Goal: Task Accomplishment & Management: Use online tool/utility

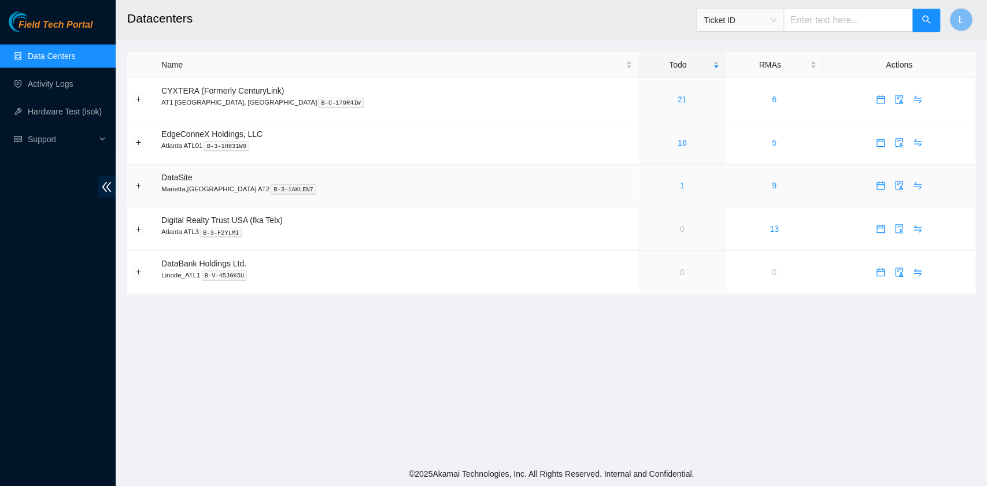
click at [680, 188] on link "1" at bounding box center [682, 185] width 5 height 9
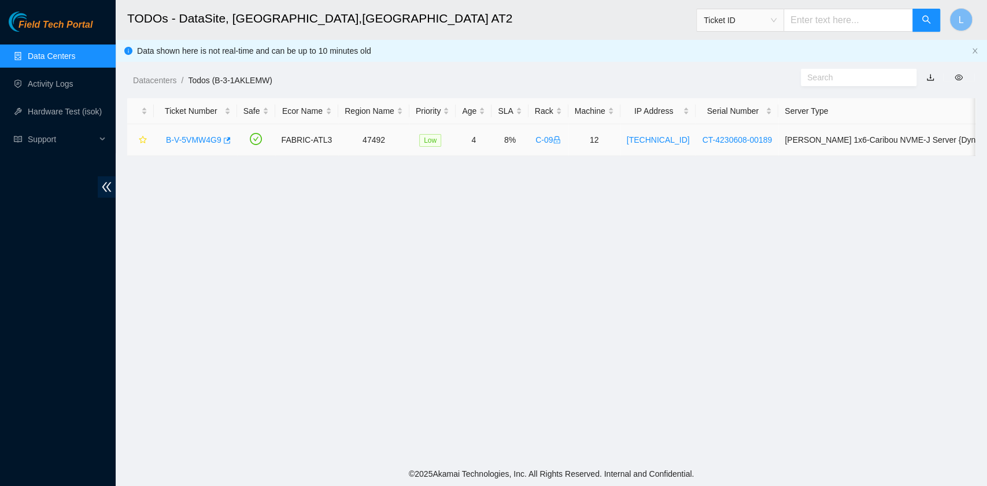
click at [201, 136] on link "B-V-5VMW4G9" at bounding box center [193, 139] width 55 height 9
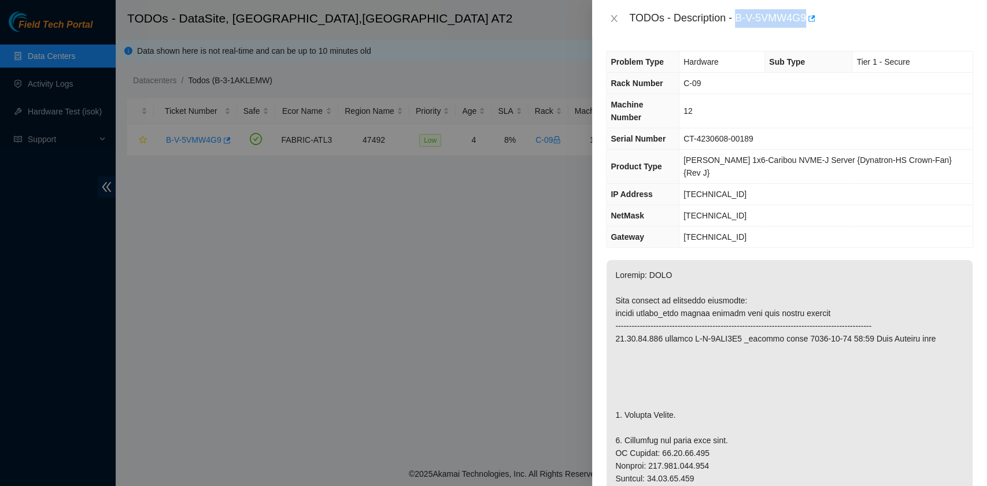
drag, startPoint x: 737, startPoint y: 18, endPoint x: 806, endPoint y: 25, distance: 69.1
click at [806, 25] on div "TODOs - Description - B-V-5VMW4G9" at bounding box center [801, 18] width 344 height 18
copy div "B-V-5VMW4G9"
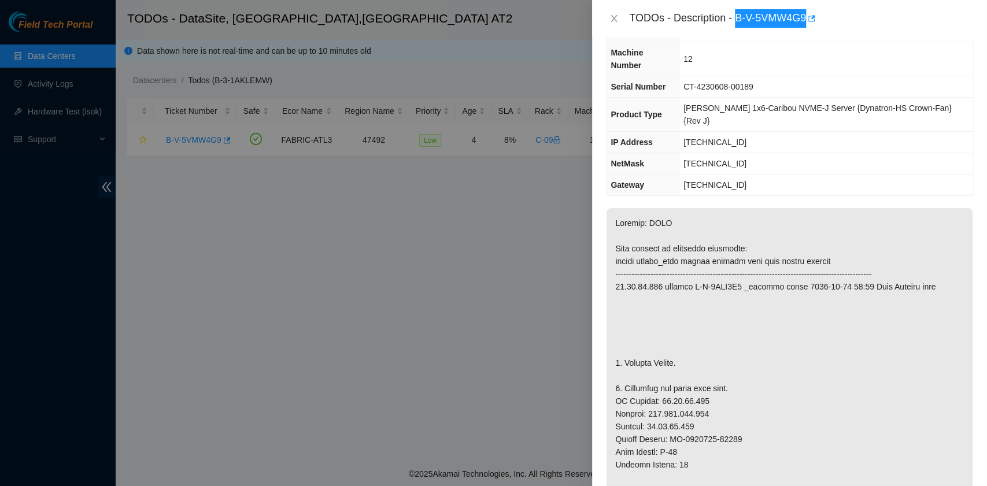
scroll to position [77, 0]
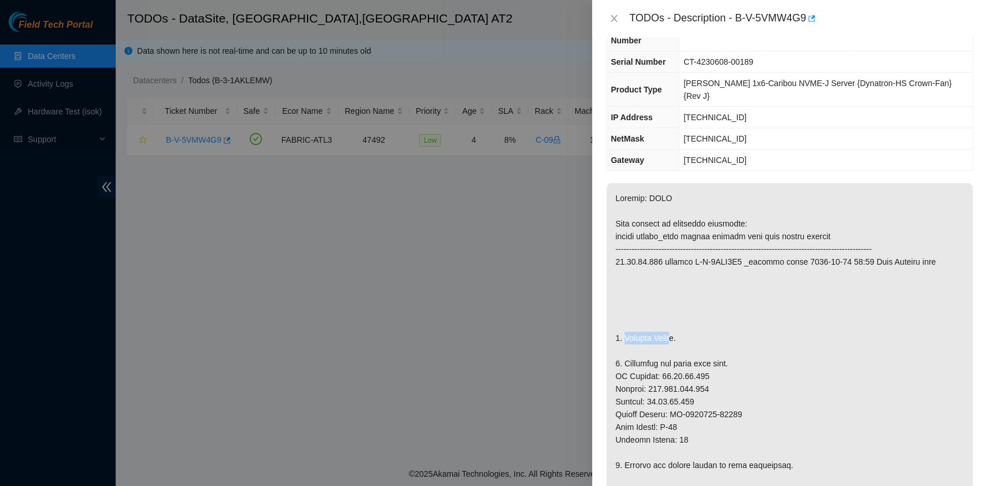
drag, startPoint x: 624, startPoint y: 312, endPoint x: 674, endPoint y: 310, distance: 49.8
copy p "Replace Serve"
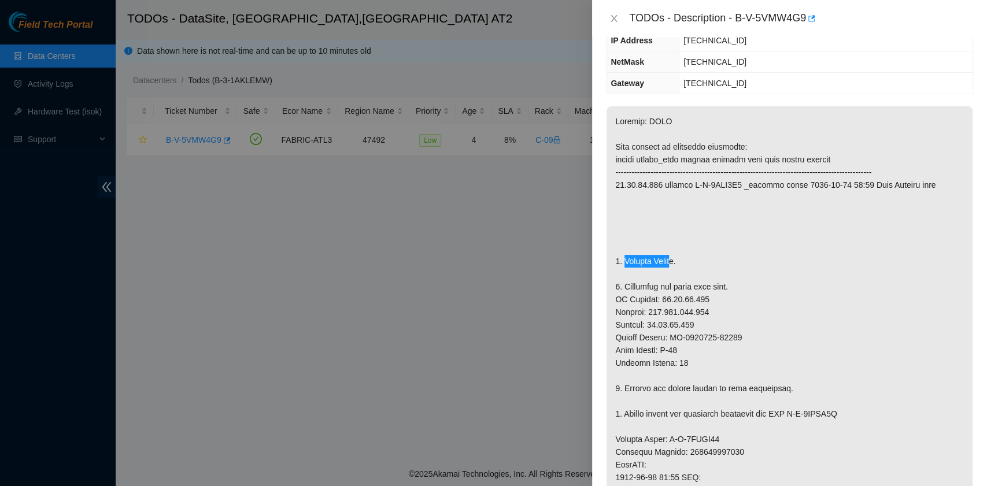
scroll to position [0, 0]
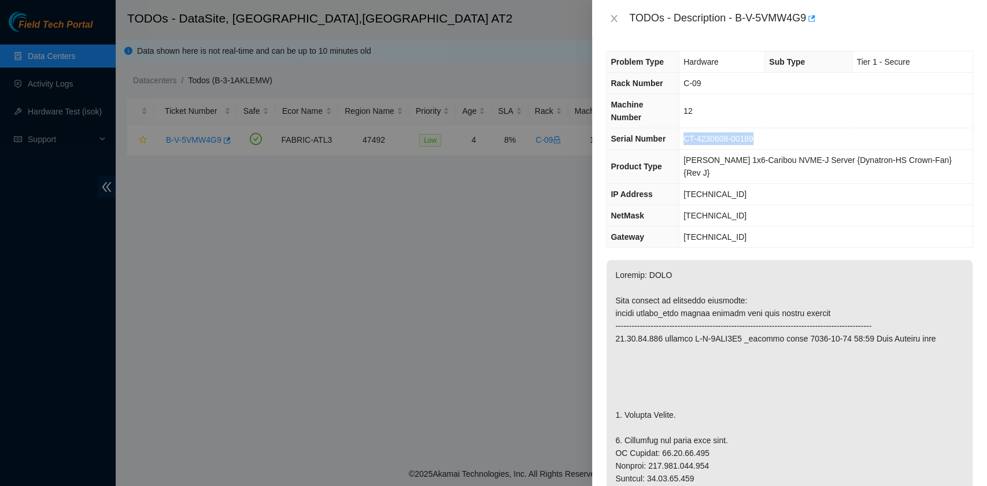
drag, startPoint x: 767, startPoint y: 132, endPoint x: 694, endPoint y: 125, distance: 73.7
click at [694, 128] on td "CT-4230608-00189" at bounding box center [826, 138] width 294 height 21
copy span "CT-4230608-00189"
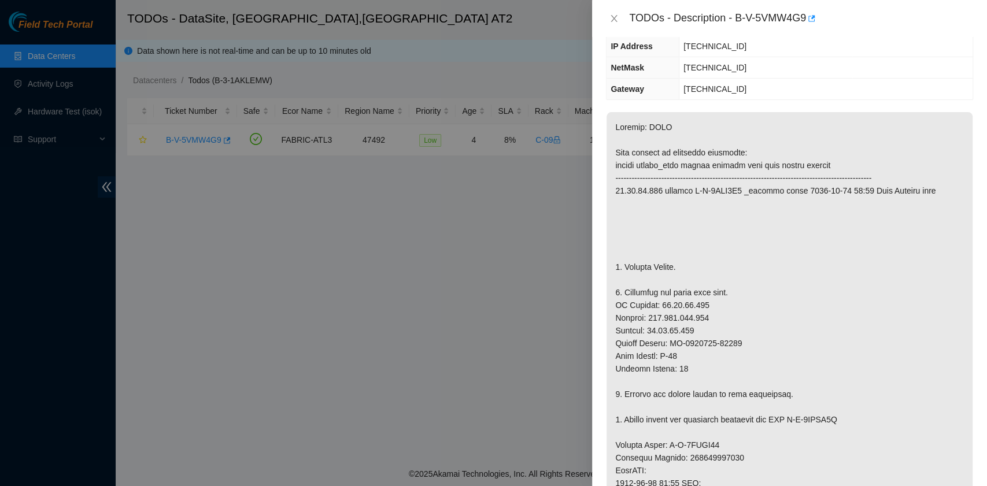
scroll to position [154, 0]
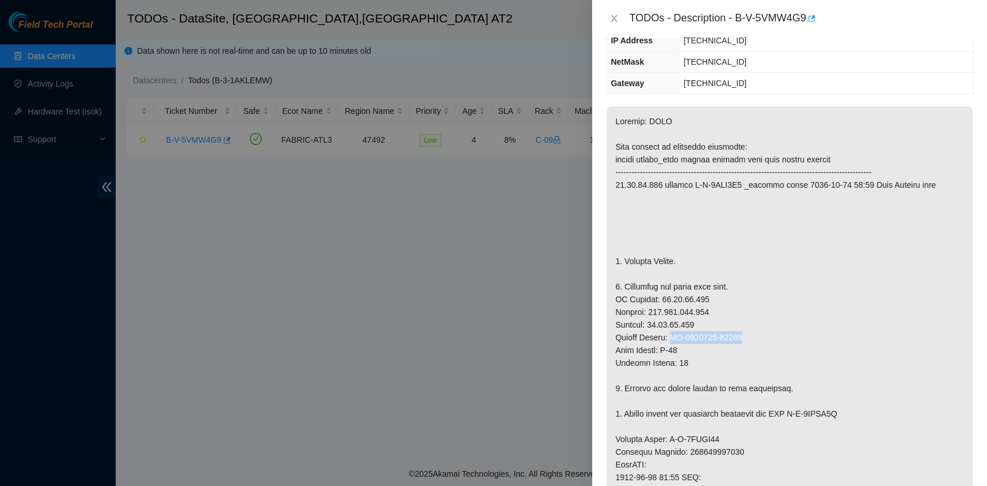
drag, startPoint x: 738, startPoint y: 312, endPoint x: 671, endPoint y: 310, distance: 66.5
click at [671, 310] on p at bounding box center [789, 439] width 366 height 666
copy p "CT-4240419-00056"
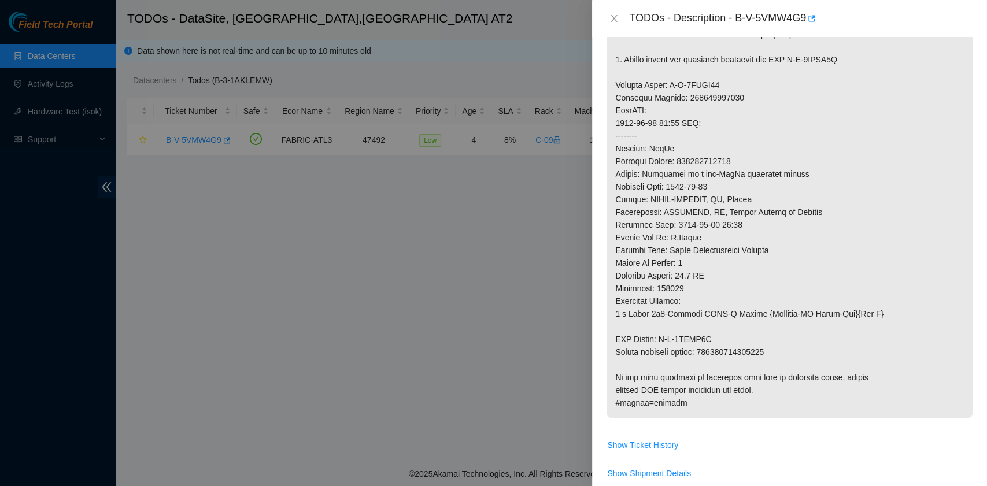
scroll to position [616, 0]
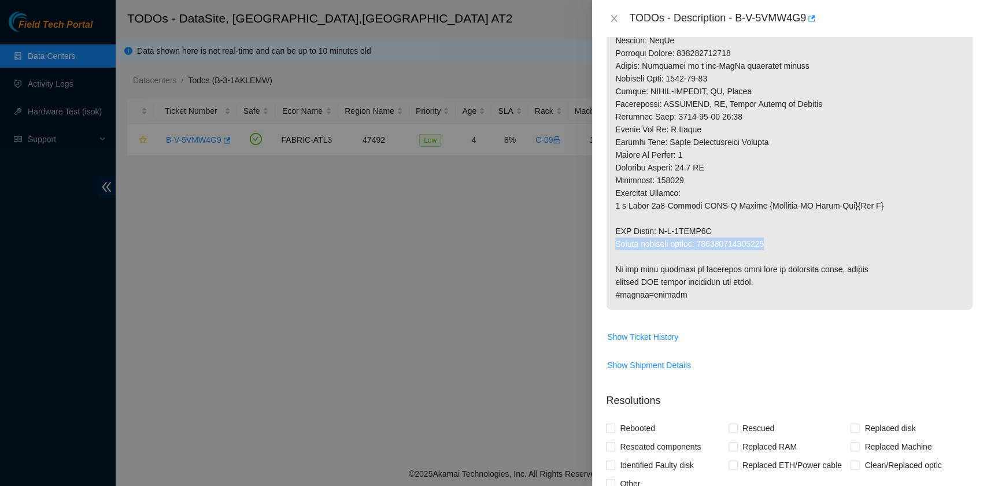
drag, startPoint x: 773, startPoint y: 217, endPoint x: 616, endPoint y: 213, distance: 156.7
copy p "Return tracking number: 093642900230080"
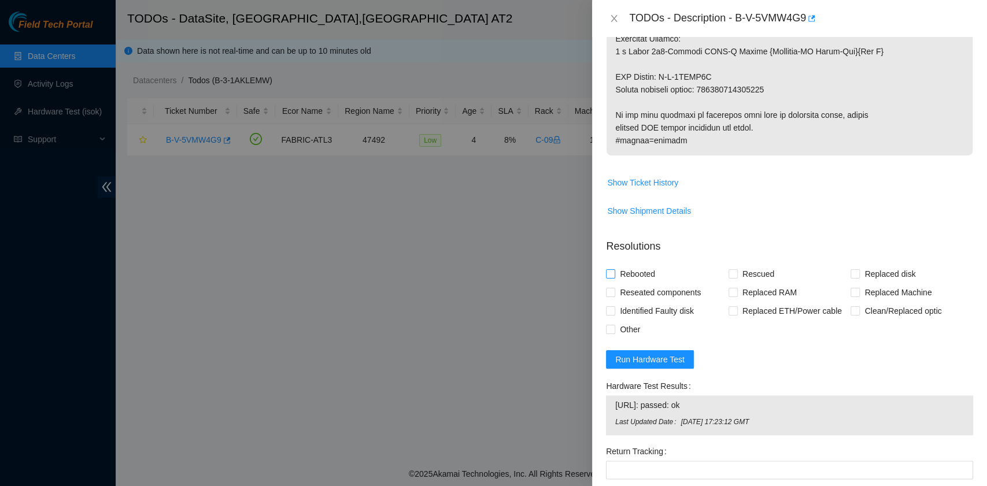
click at [634, 265] on span "Rebooted" at bounding box center [637, 274] width 45 height 18
click at [614, 269] on input "Rebooted" at bounding box center [610, 273] width 8 height 8
checkbox input "true"
click at [850, 288] on input "Replaced Machine" at bounding box center [854, 292] width 8 height 8
checkbox input "true"
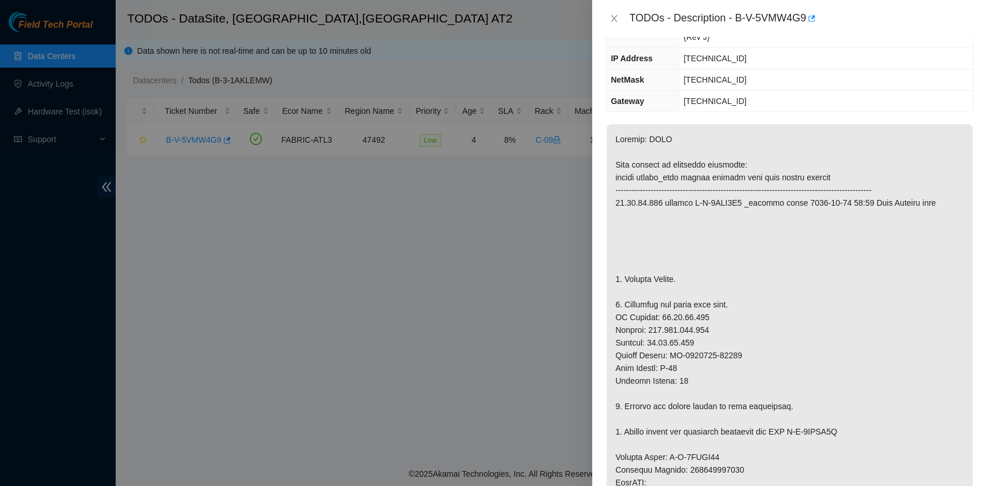
scroll to position [154, 0]
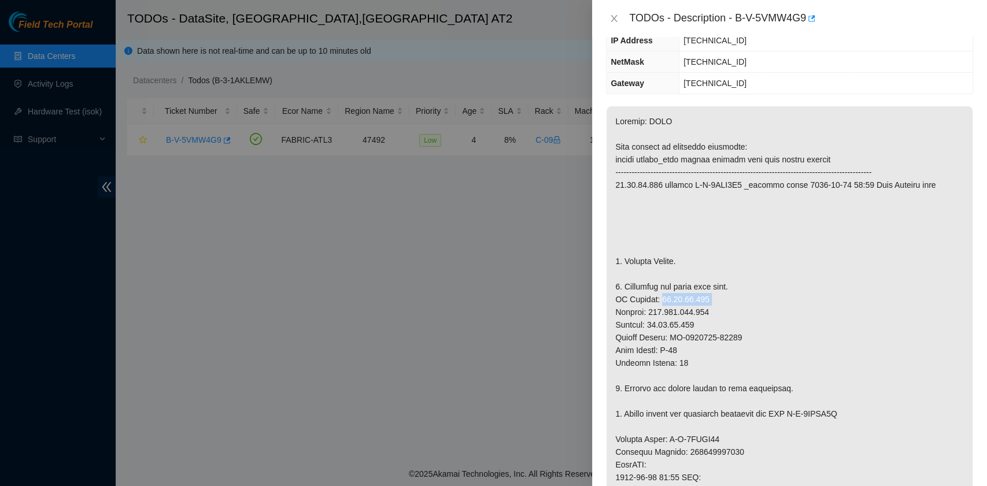
drag, startPoint x: 701, startPoint y: 272, endPoint x: 657, endPoint y: 273, distance: 43.4
click at [657, 273] on p at bounding box center [789, 439] width 366 height 666
copy p "23.53.10.207"
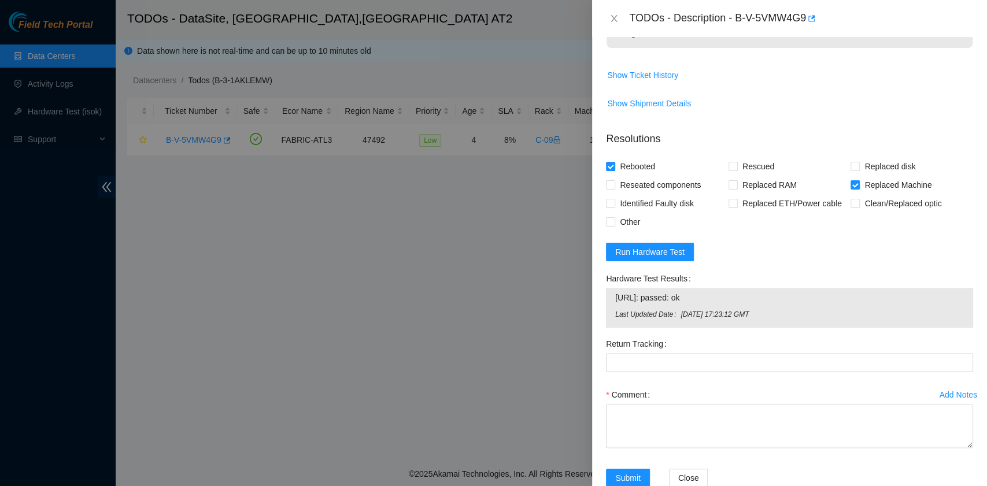
scroll to position [879, 0]
click at [673, 411] on textarea "Comment" at bounding box center [789, 425] width 367 height 44
paste textarea "B-V-5VMW4G9 rack# C-09 machine# 12 Replaced Server S/N CT-4230608-00189 with CT…"
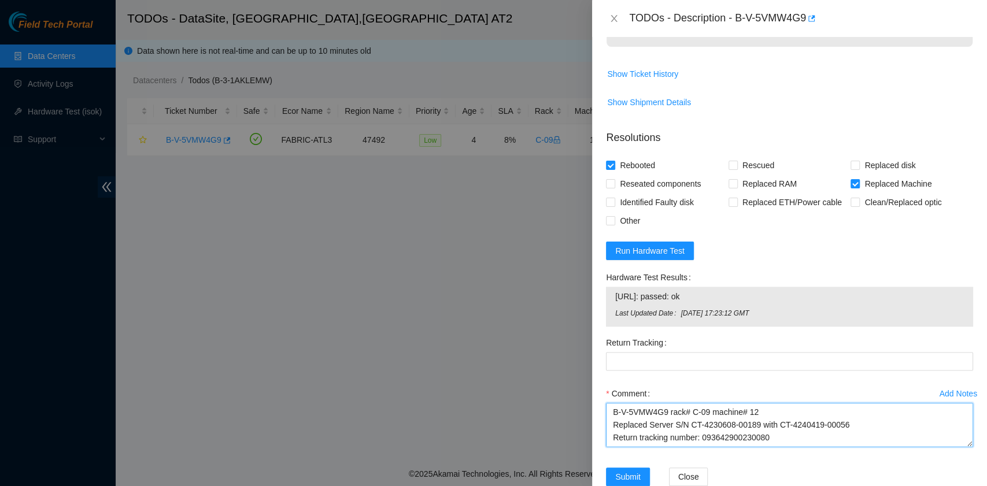
scroll to position [9, 0]
drag, startPoint x: 774, startPoint y: 402, endPoint x: 702, endPoint y: 399, distance: 71.2
click at [702, 403] on textarea "B-V-5VMW4G9 rack# C-09 machine# 12 Replaced Server S/N CT-4230608-00189 with CT…" at bounding box center [789, 425] width 367 height 44
type textarea "B-V-5VMW4G9 rack# C-09 machine# 12 Replaced Server S/N CT-4230608-00189 with CT…"
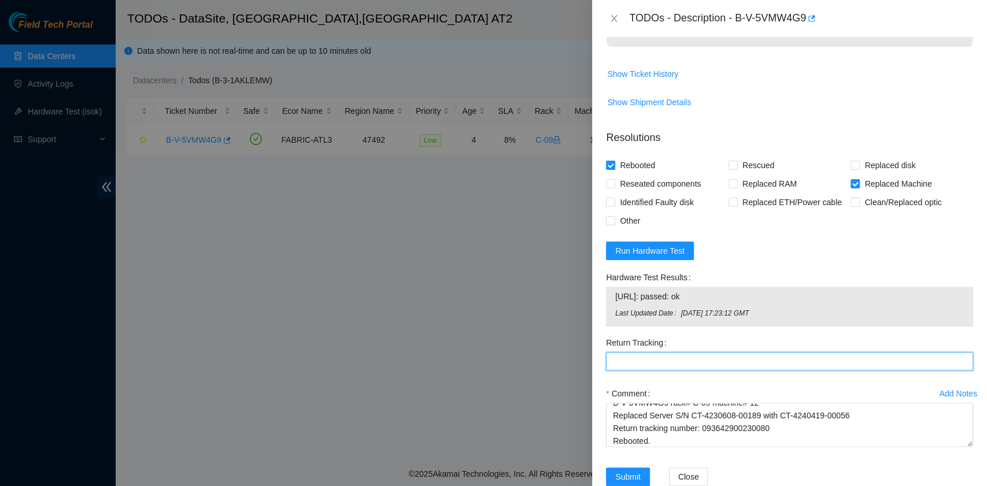
click at [676, 352] on Tracking "Return Tracking" at bounding box center [789, 361] width 367 height 18
paste Tracking "093642900230080"
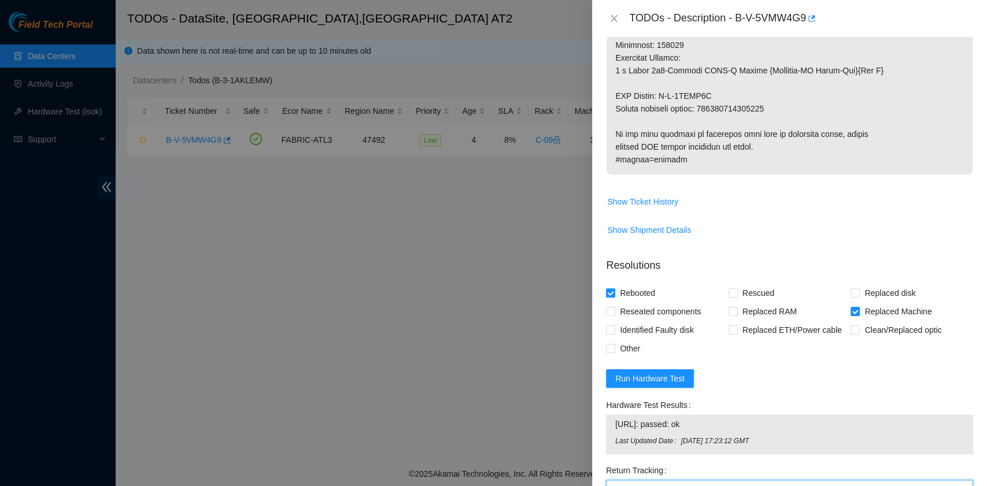
scroll to position [879, 0]
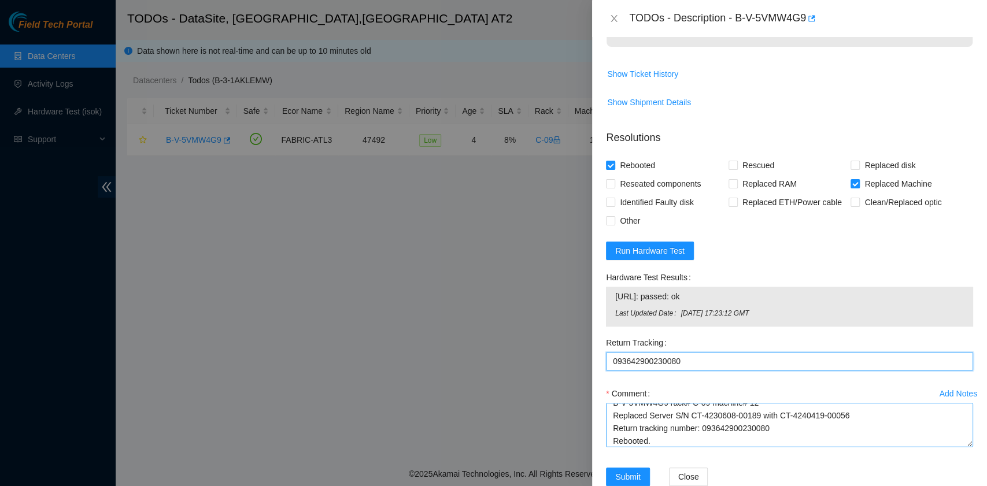
type Tracking "093642900230080"
click at [694, 416] on textarea "B-V-5VMW4G9 rack# C-09 machine# 12 Replaced Server S/N CT-4230608-00189 with CT…" at bounding box center [789, 425] width 367 height 44
type textarea "B-V-5VMW4G9 rack# C-09 machine# 12 Replaced Server S/N CT-4230608-00189 with CT…"
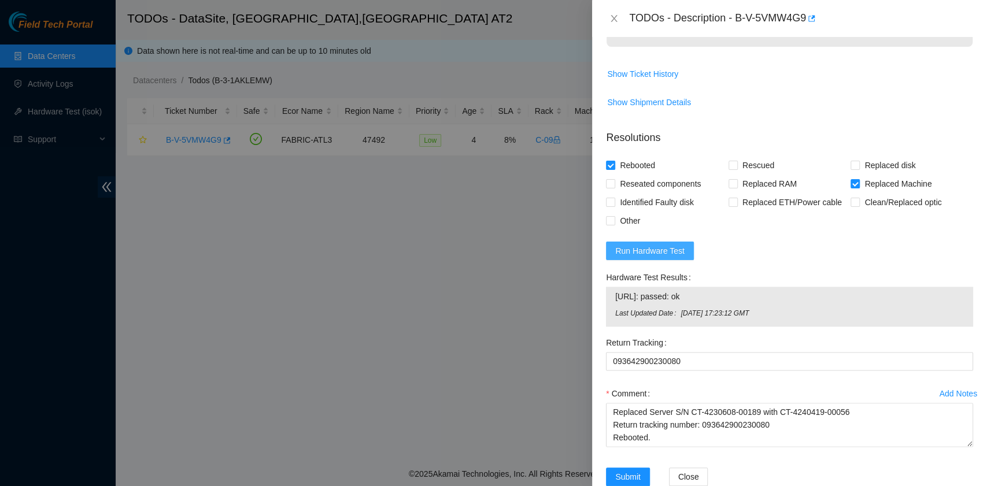
click at [671, 245] on span "Run Hardware Test" at bounding box center [649, 251] width 69 height 13
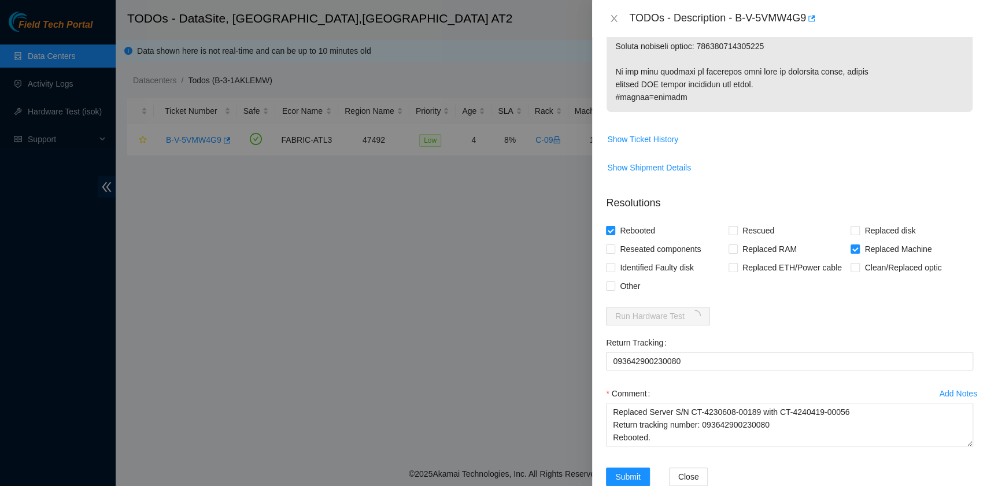
scroll to position [863, 0]
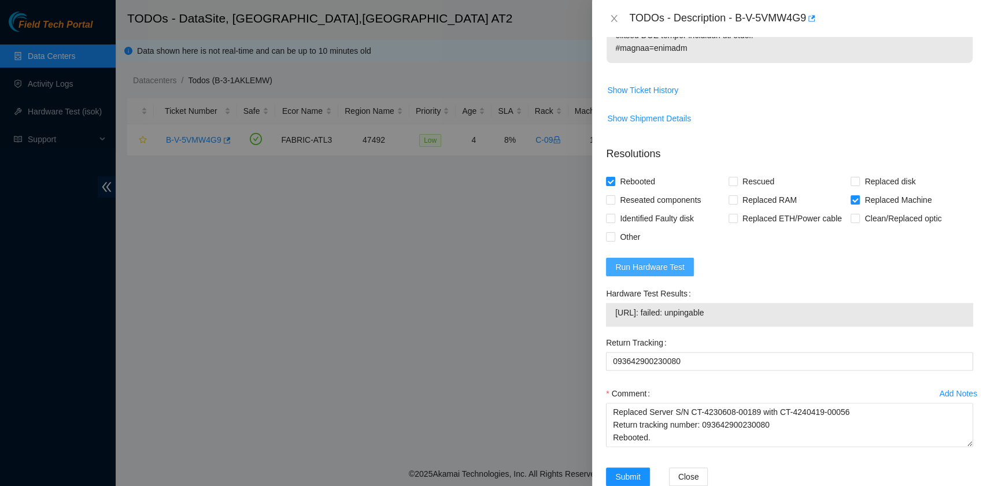
click at [668, 261] on span "Run Hardware Test" at bounding box center [649, 267] width 69 height 13
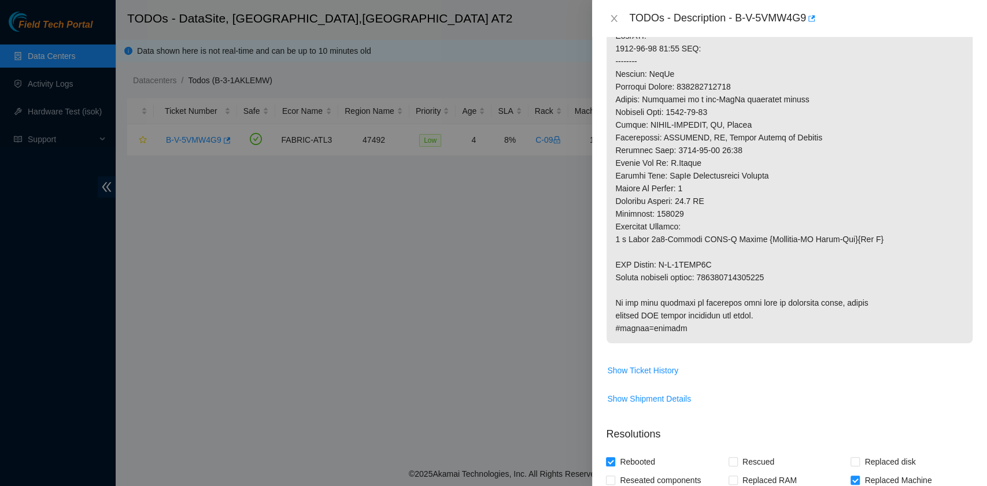
scroll to position [814, 0]
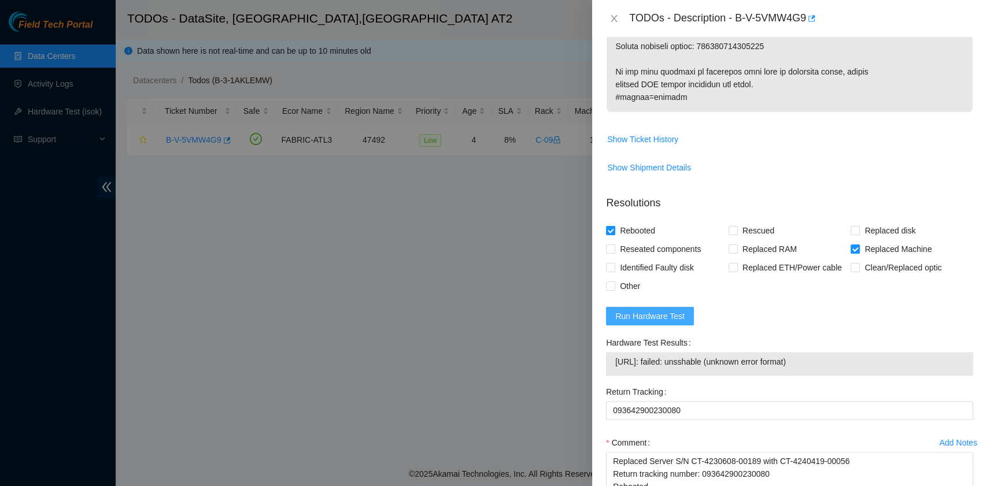
click at [680, 310] on span "Run Hardware Test" at bounding box center [649, 316] width 69 height 13
drag, startPoint x: 818, startPoint y: 334, endPoint x: 615, endPoint y: 336, distance: 203.5
click at [615, 355] on td "23.53.10.207: failed: unsshable (unknown error format)" at bounding box center [790, 364] width 350 height 18
copy span "23.53.10.207: failed: unsshable (unknown error format)"
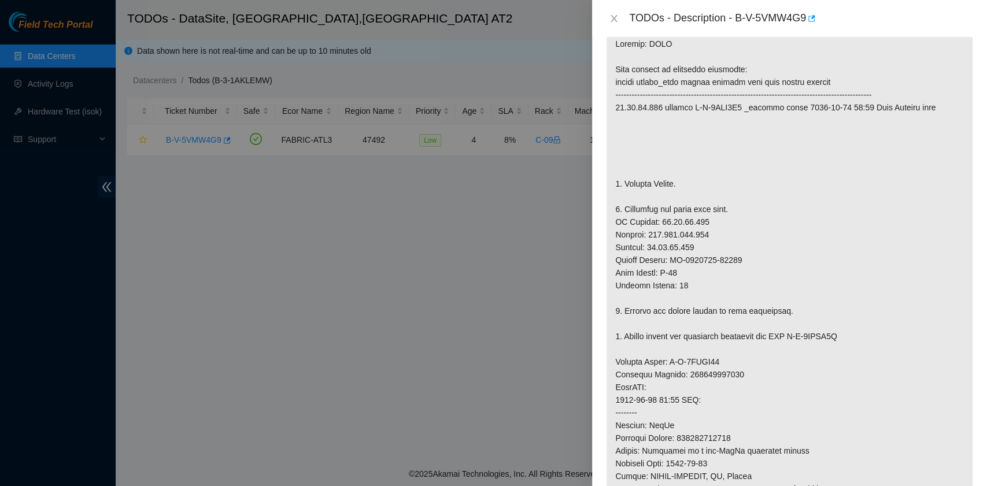
scroll to position [43, 0]
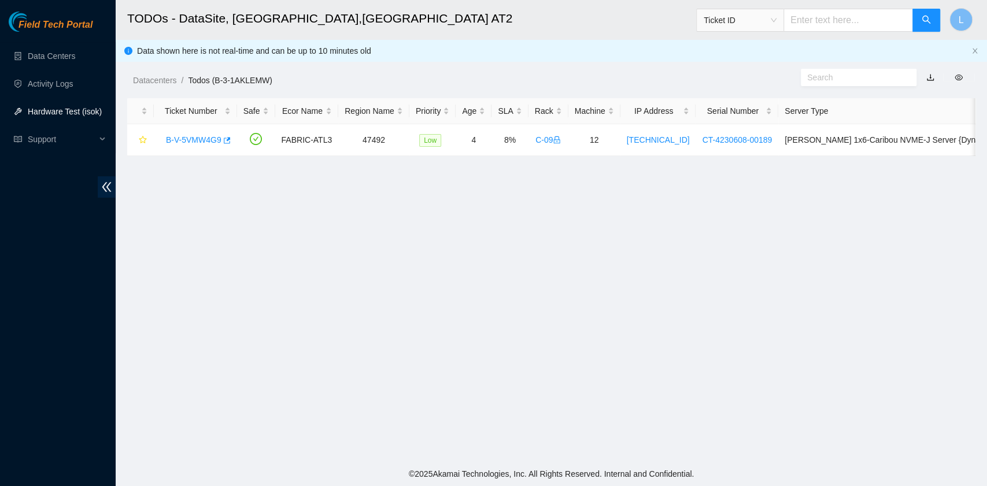
click at [54, 114] on link "Hardware Test (isok)" at bounding box center [65, 111] width 74 height 9
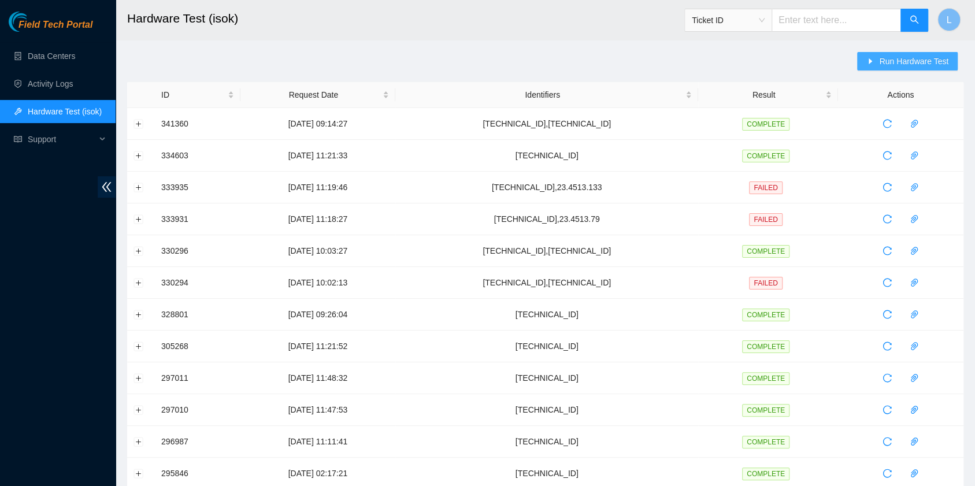
click at [897, 62] on span "Run Hardware Test" at bounding box center [913, 61] width 69 height 13
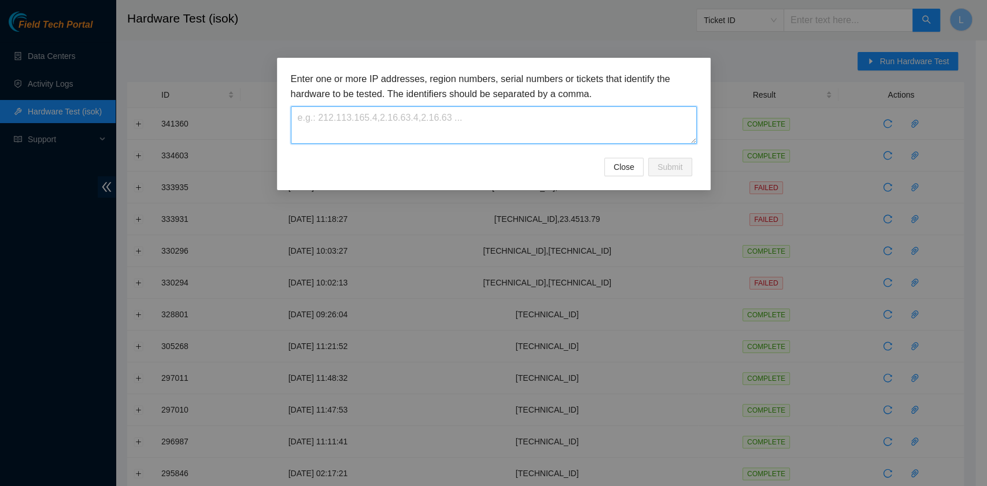
click at [505, 125] on textarea at bounding box center [494, 125] width 406 height 38
paste textarea "Good Morning all, Ashley / Richard / Ari... Seems ISOK is not working well agai…"
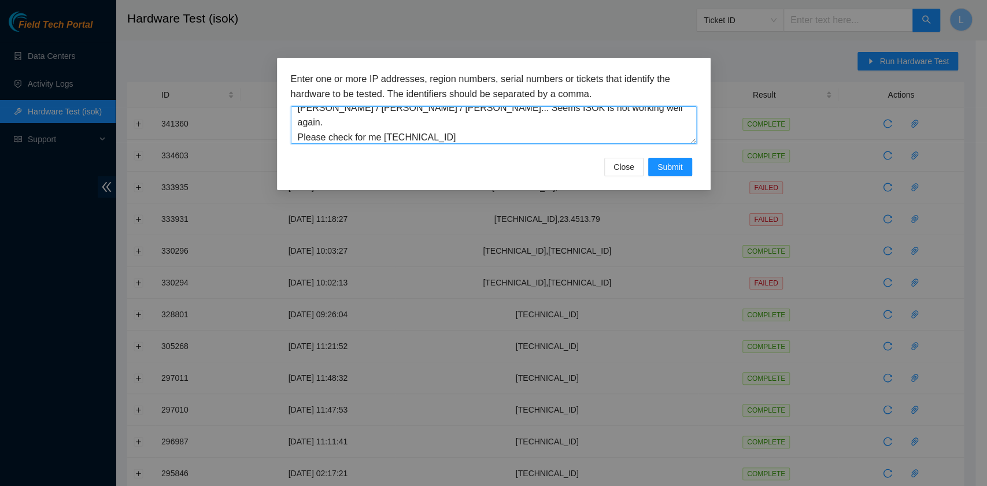
scroll to position [29, 0]
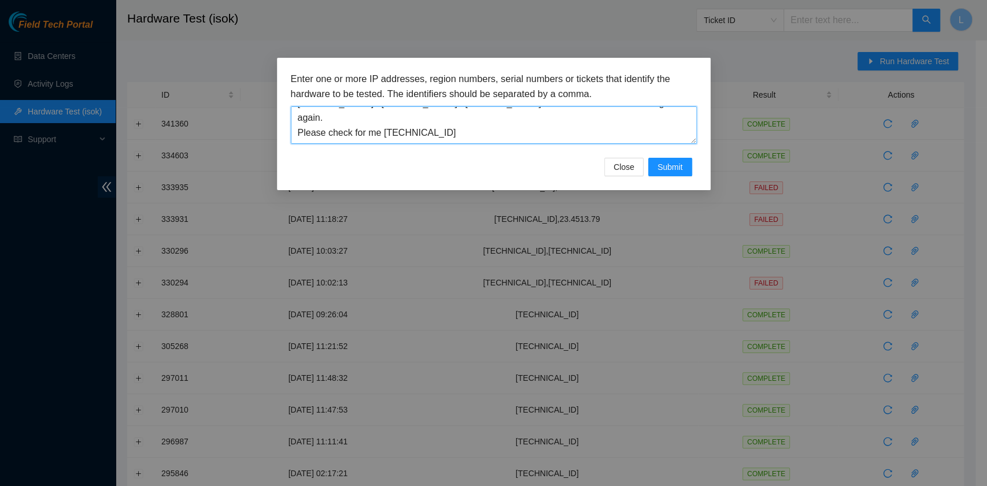
drag, startPoint x: 394, startPoint y: 136, endPoint x: 272, endPoint y: 136, distance: 122.6
click at [272, 136] on div "Enter one or more IP addresses, region numbers, serial numbers or tickets that …" at bounding box center [493, 243] width 987 height 486
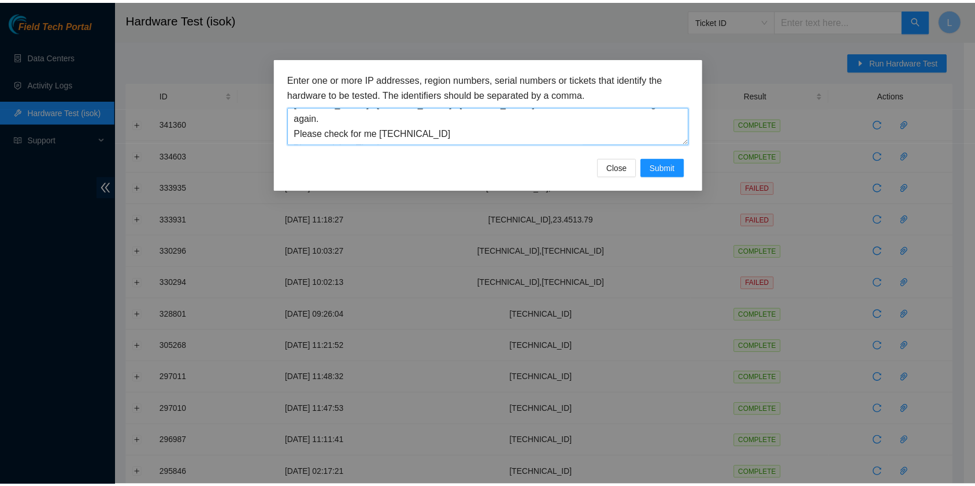
scroll to position [0, 0]
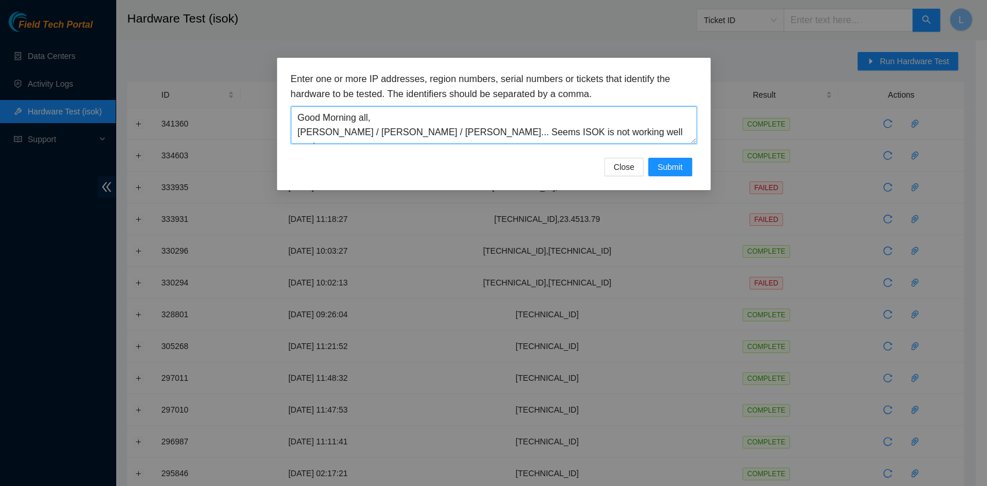
drag, startPoint x: 376, startPoint y: 119, endPoint x: 289, endPoint y: 88, distance: 92.7
click at [289, 88] on div "Enter one or more IP addresses, region numbers, serial numbers or tickets that …" at bounding box center [494, 124] width 434 height 132
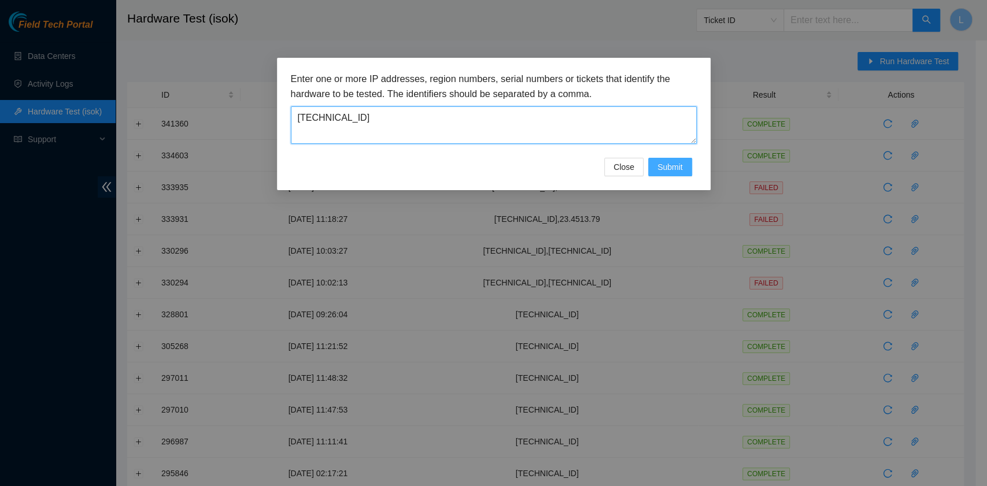
type textarea "23.53.10.207"
click at [675, 166] on span "Submit" at bounding box center [669, 167] width 25 height 13
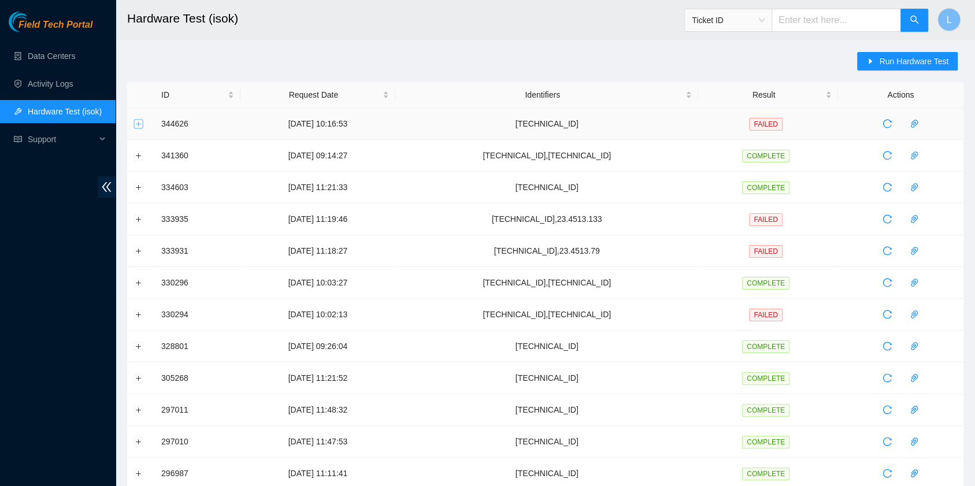
click at [140, 127] on button "Expand row" at bounding box center [138, 123] width 9 height 9
